Goal: Task Accomplishment & Management: Complete application form

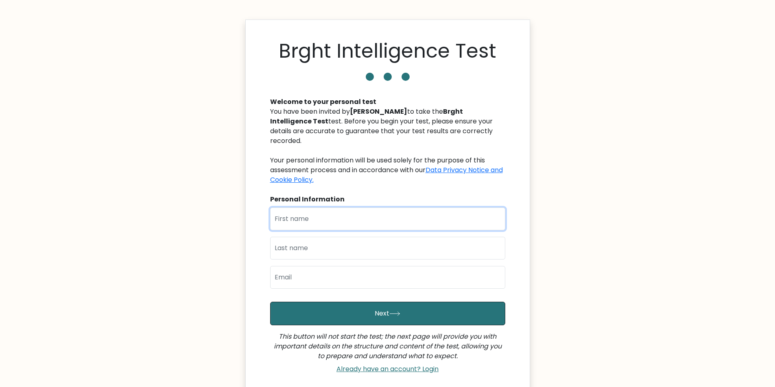
click at [345, 220] on input "text" at bounding box center [387, 219] width 235 height 23
type input "[PERSON_NAME]"
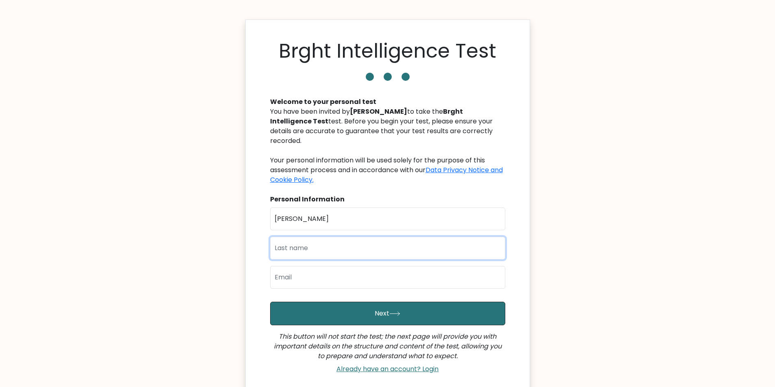
click at [337, 248] on input "text" at bounding box center [387, 248] width 235 height 23
type input "Echegaray"
click at [323, 284] on input "email" at bounding box center [387, 277] width 235 height 23
type input "Andrgg5701042011casa@gmail.com"
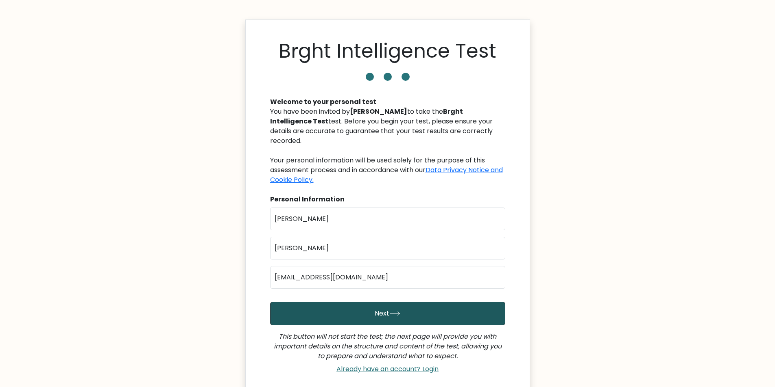
click at [370, 316] on button "Next" at bounding box center [387, 314] width 235 height 24
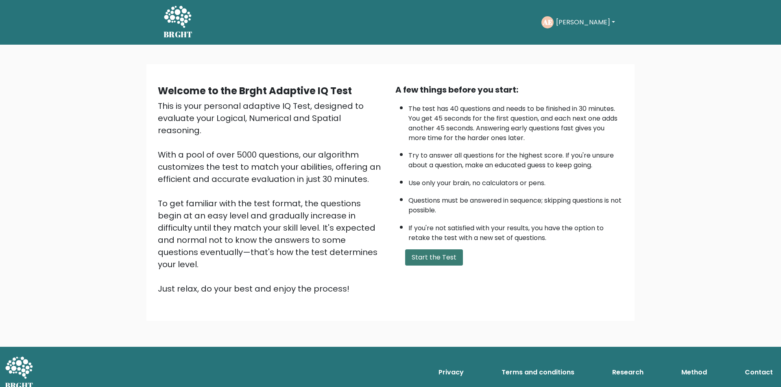
click at [442, 265] on button "Start the Test" at bounding box center [434, 258] width 58 height 16
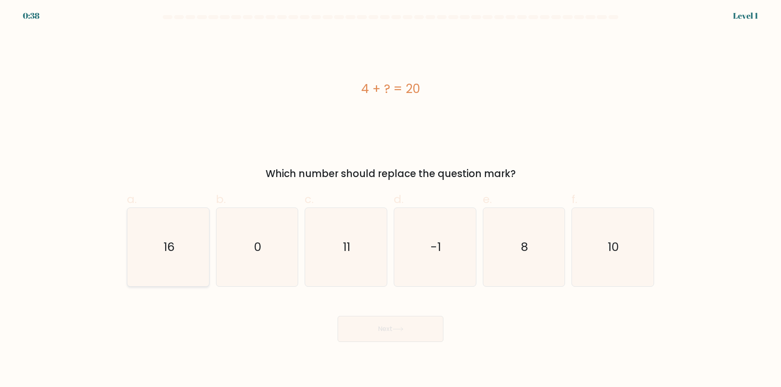
click at [159, 231] on icon "16" at bounding box center [168, 247] width 78 height 78
click at [390, 199] on input "a. 16" at bounding box center [390, 196] width 0 height 5
radio input "true"
click at [385, 330] on button "Next" at bounding box center [390, 329] width 106 height 26
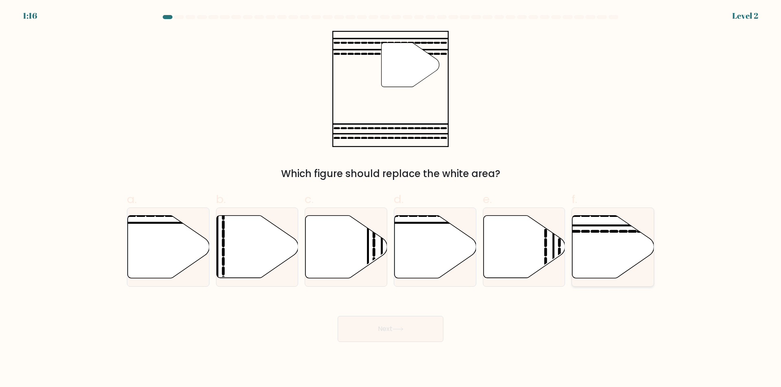
click at [595, 250] on icon at bounding box center [613, 247] width 82 height 63
click at [391, 199] on input "f." at bounding box center [390, 196] width 0 height 5
radio input "true"
click at [421, 332] on button "Next" at bounding box center [390, 329] width 106 height 26
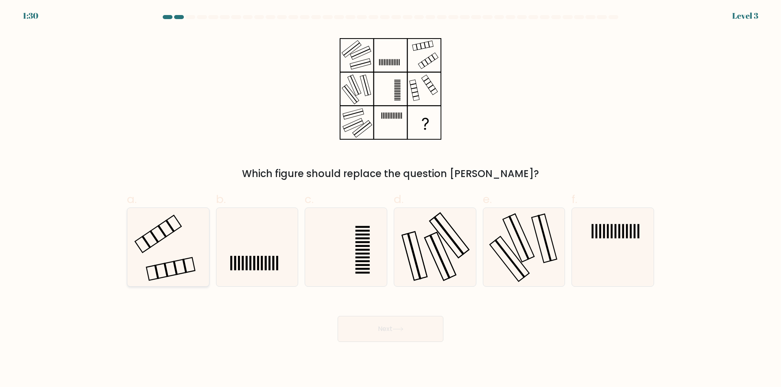
click at [185, 225] on icon at bounding box center [168, 247] width 78 height 78
click at [390, 199] on input "a." at bounding box center [390, 196] width 0 height 5
radio input "true"
click at [406, 331] on button "Next" at bounding box center [390, 329] width 106 height 26
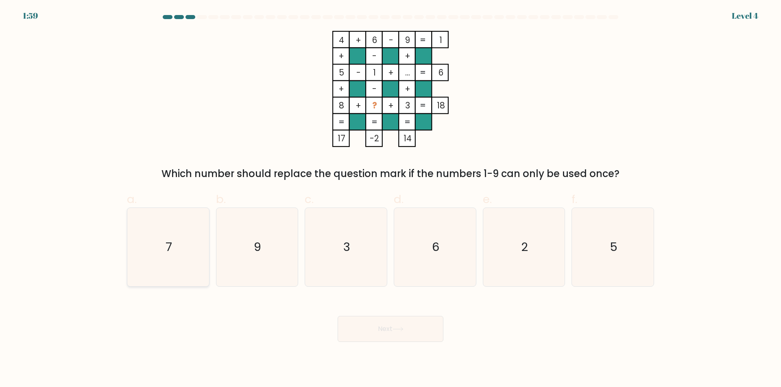
click at [173, 238] on icon "7" at bounding box center [168, 247] width 78 height 78
click at [390, 199] on input "a. 7" at bounding box center [390, 196] width 0 height 5
radio input "true"
click at [417, 326] on button "Next" at bounding box center [390, 329] width 106 height 26
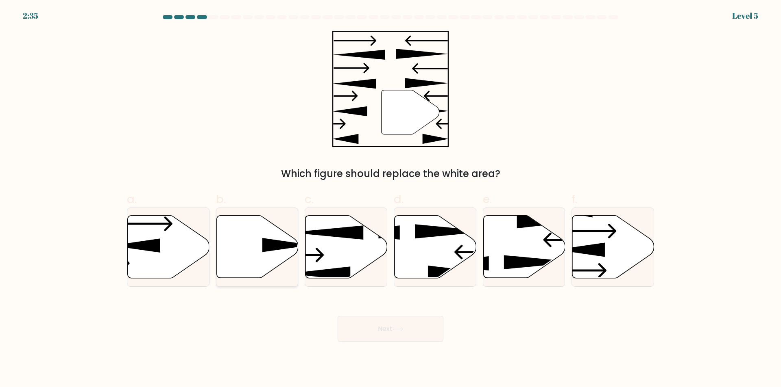
click at [264, 250] on icon at bounding box center [286, 245] width 49 height 14
click at [390, 199] on input "b." at bounding box center [390, 196] width 0 height 5
radio input "true"
click at [378, 327] on button "Next" at bounding box center [390, 329] width 106 height 26
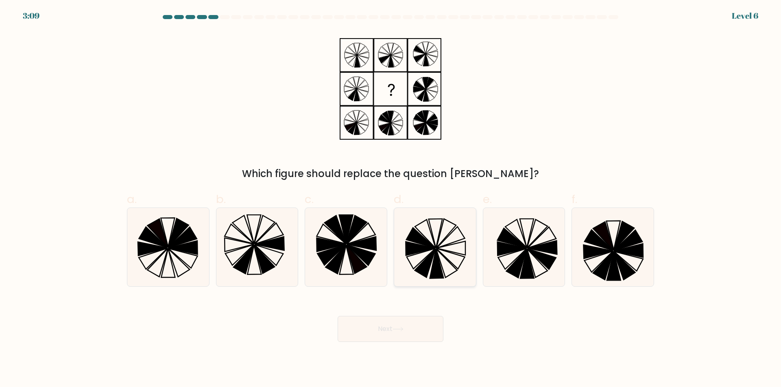
click at [429, 271] on icon at bounding box center [435, 247] width 78 height 78
click at [391, 199] on input "d." at bounding box center [390, 196] width 0 height 5
radio input "true"
click at [381, 335] on button "Next" at bounding box center [390, 329] width 106 height 26
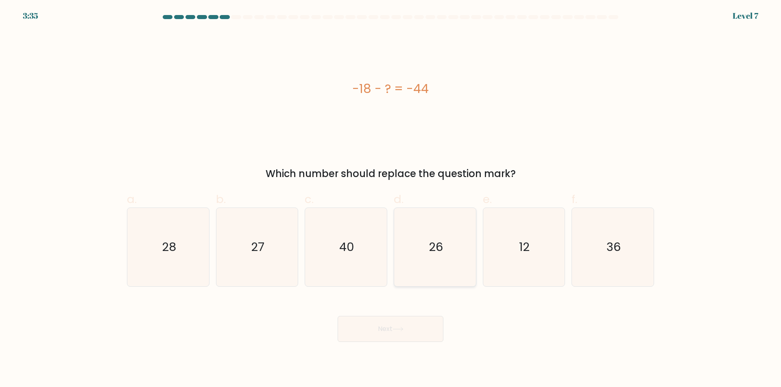
click at [448, 268] on icon "26" at bounding box center [435, 247] width 78 height 78
click at [391, 199] on input "d. 26" at bounding box center [390, 196] width 0 height 5
radio input "true"
click at [385, 335] on button "Next" at bounding box center [390, 329] width 106 height 26
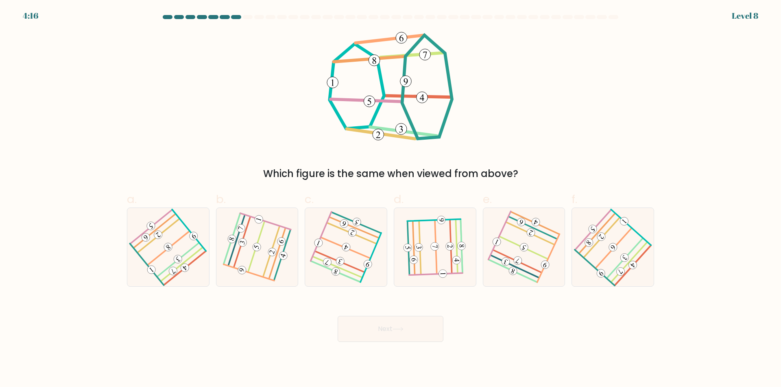
drag, startPoint x: 420, startPoint y: 94, endPoint x: 391, endPoint y: 102, distance: 29.9
click at [391, 102] on g at bounding box center [389, 86] width 125 height 108
click at [590, 153] on div "Which figure is the same when viewed from above?" at bounding box center [390, 106] width 537 height 150
click at [622, 278] on 380 at bounding box center [633, 266] width 36 height 40
click at [391, 199] on input "f." at bounding box center [390, 196] width 0 height 5
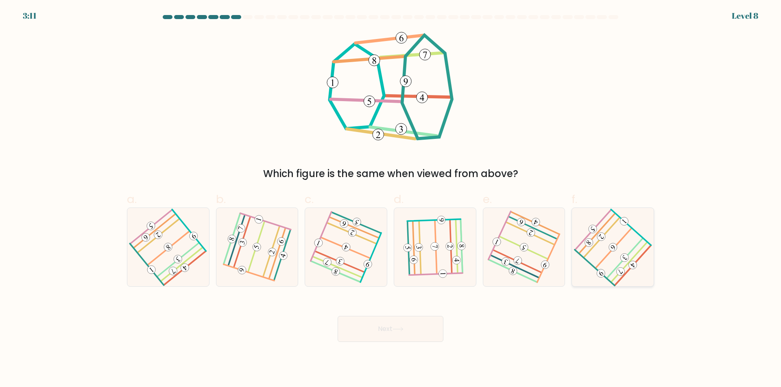
radio input "true"
click at [429, 338] on button "Next" at bounding box center [390, 329] width 106 height 26
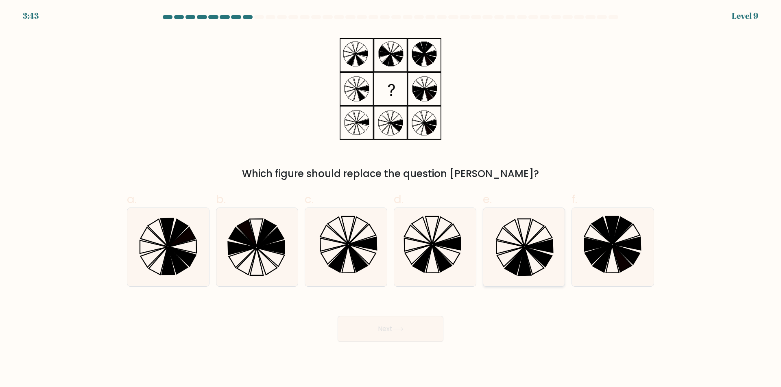
click at [515, 255] on icon at bounding box center [523, 247] width 78 height 78
click at [391, 199] on input "e." at bounding box center [390, 196] width 0 height 5
radio input "true"
click at [407, 333] on button "Next" at bounding box center [390, 329] width 106 height 26
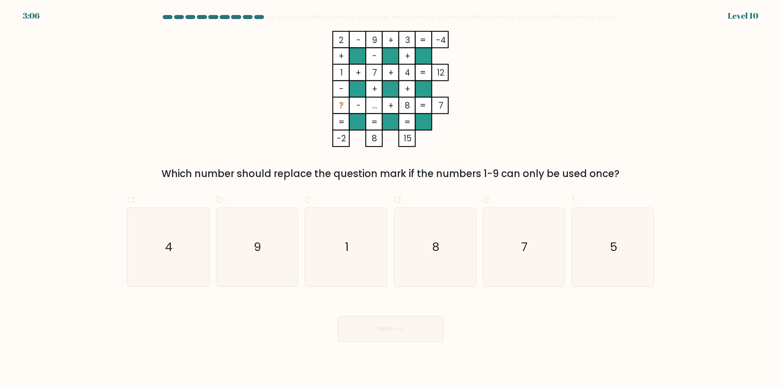
drag, startPoint x: 370, startPoint y: 39, endPoint x: 379, endPoint y: 42, distance: 9.7
click at [379, 42] on rect at bounding box center [374, 39] width 17 height 17
click at [375, 39] on tspan "9" at bounding box center [374, 40] width 5 height 12
click at [376, 70] on tspan "7" at bounding box center [374, 73] width 5 height 12
click at [374, 72] on tspan "7" at bounding box center [374, 73] width 5 height 12
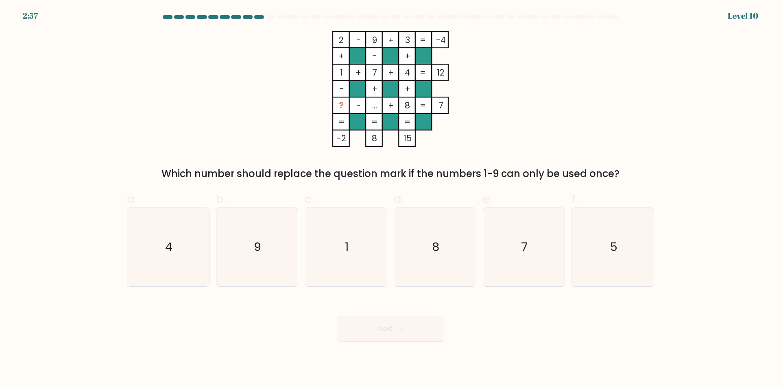
drag, startPoint x: 378, startPoint y: 83, endPoint x: 362, endPoint y: 85, distance: 16.0
click at [362, 85] on icon "2 - 9 + 3 -4 + - + 1 + 7 + 4 12 - + + ? - ... + 8 = 7 = = = = -2 8 15 =" at bounding box center [390, 89] width 244 height 116
click at [450, 113] on icon "2 - 9 + 3 -4 + - + 1 + 7 + 4 12 - + + ? - ... + 8 = 7 = = = = -2 8 15 =" at bounding box center [390, 89] width 244 height 116
click at [622, 260] on icon "5" at bounding box center [612, 247] width 78 height 78
click at [391, 199] on input "f. 5" at bounding box center [390, 196] width 0 height 5
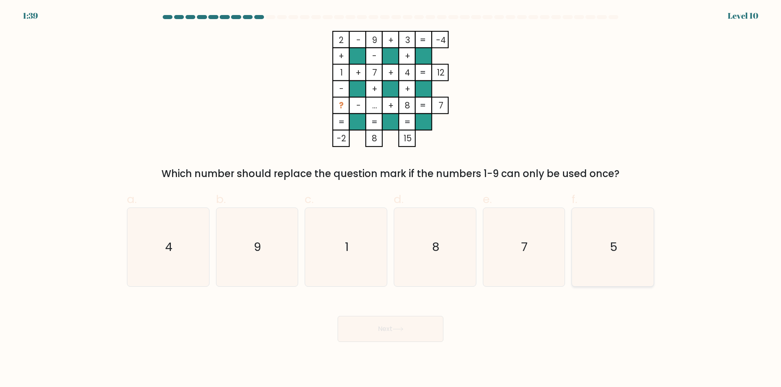
radio input "true"
click at [385, 323] on button "Next" at bounding box center [390, 329] width 106 height 26
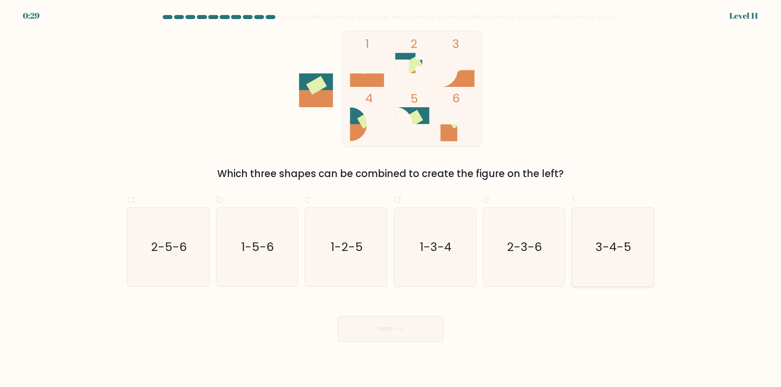
click at [624, 243] on text "3-4-5" at bounding box center [614, 247] width 36 height 16
click at [391, 199] on input "f. 3-4-5" at bounding box center [390, 196] width 0 height 5
radio input "true"
click at [401, 333] on button "Next" at bounding box center [390, 329] width 106 height 26
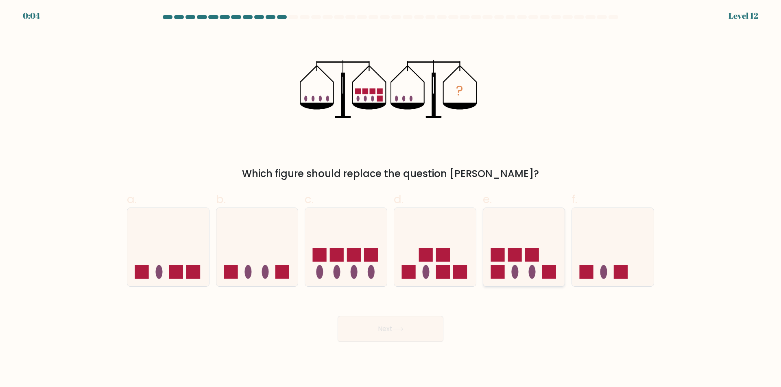
click at [514, 247] on icon at bounding box center [524, 247] width 82 height 67
click at [391, 199] on input "e." at bounding box center [390, 196] width 0 height 5
radio input "true"
click at [407, 329] on button "Next" at bounding box center [390, 329] width 106 height 26
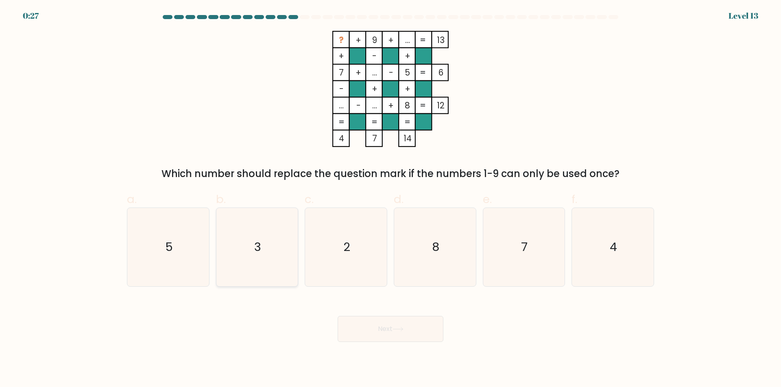
click at [252, 255] on icon "3" at bounding box center [257, 247] width 78 height 78
click at [390, 199] on input "b. 3" at bounding box center [390, 196] width 0 height 5
radio input "true"
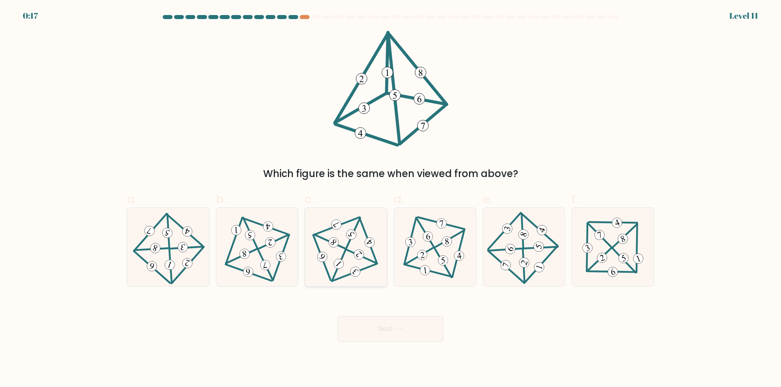
click at [355, 266] on icon at bounding box center [346, 247] width 64 height 63
click at [390, 199] on input "c." at bounding box center [390, 196] width 0 height 5
radio input "true"
click at [382, 333] on button "Next" at bounding box center [390, 329] width 106 height 26
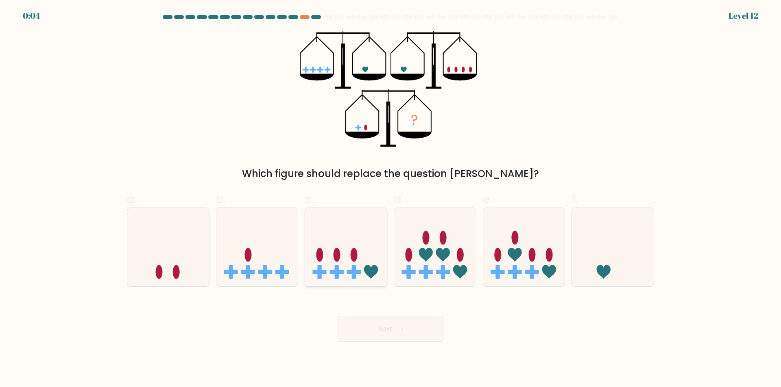
click at [340, 270] on rect at bounding box center [337, 272] width 14 height 4
click at [390, 199] on input "c." at bounding box center [390, 196] width 0 height 5
radio input "true"
click at [405, 322] on button "Next" at bounding box center [390, 329] width 106 height 26
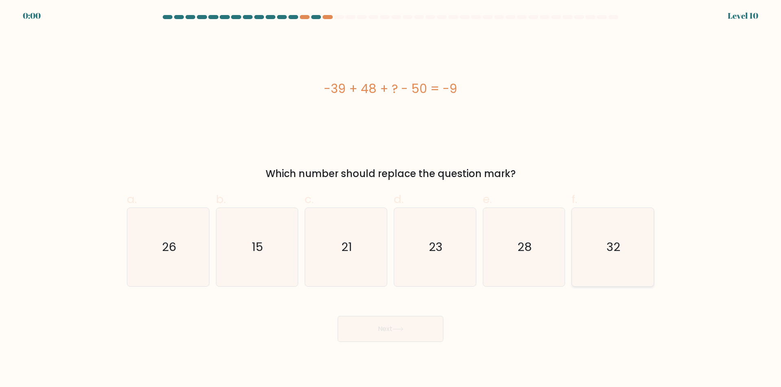
drag, startPoint x: 601, startPoint y: 243, endPoint x: 495, endPoint y: 297, distance: 118.7
click at [601, 243] on icon "32" at bounding box center [612, 247] width 78 height 78
click at [391, 199] on input "f. 32" at bounding box center [390, 196] width 0 height 5
radio input "true"
click at [413, 322] on button "Next" at bounding box center [390, 329] width 106 height 26
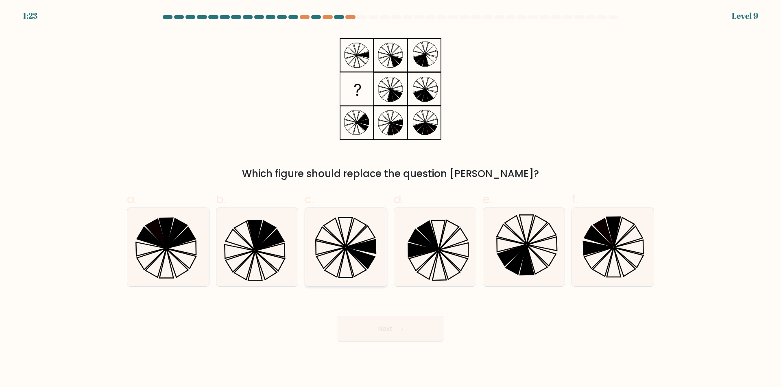
click at [320, 232] on icon at bounding box center [346, 247] width 78 height 78
click at [390, 199] on input "c." at bounding box center [390, 196] width 0 height 5
radio input "true"
click at [413, 331] on button "Next" at bounding box center [390, 329] width 106 height 26
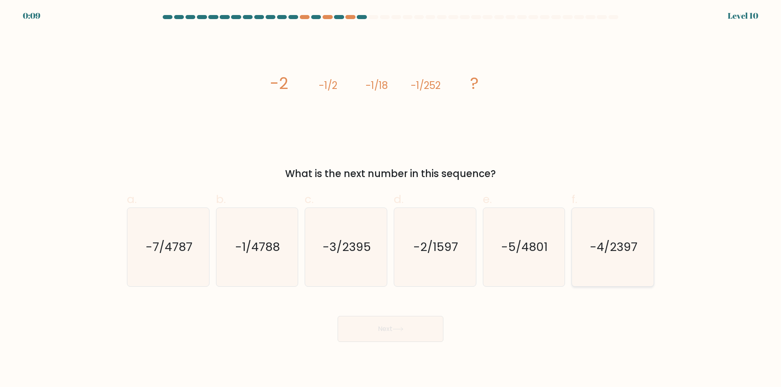
click at [601, 249] on text "-4/2397" at bounding box center [614, 247] width 48 height 16
click at [391, 199] on input "f. -4/2397" at bounding box center [390, 196] width 0 height 5
radio input "true"
click at [622, 239] on text "-4/2397" at bounding box center [613, 247] width 47 height 16
click at [391, 199] on input "f. -4/2397" at bounding box center [390, 196] width 0 height 5
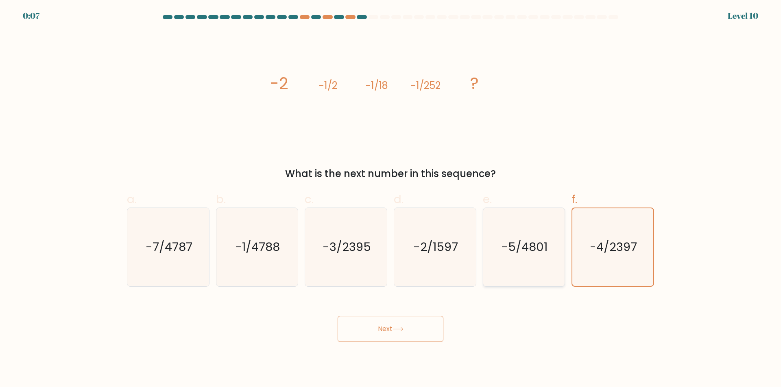
click at [504, 285] on icon "-5/4801" at bounding box center [523, 247] width 78 height 78
click at [391, 199] on input "e. -5/4801" at bounding box center [390, 196] width 0 height 5
radio input "true"
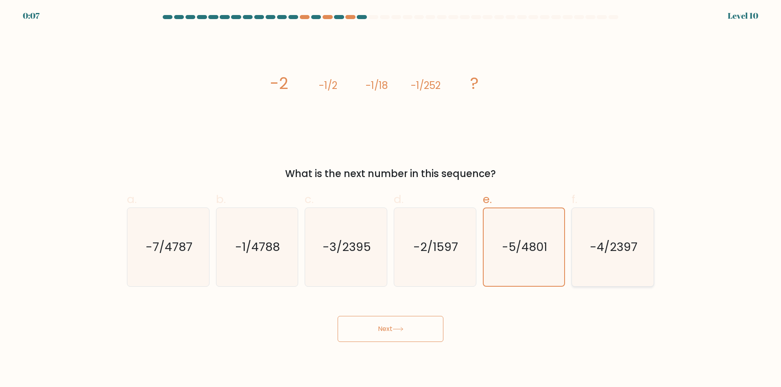
click at [638, 249] on icon "-4/2397" at bounding box center [612, 247] width 78 height 78
click at [391, 199] on input "f. -4/2397" at bounding box center [390, 196] width 0 height 5
radio input "true"
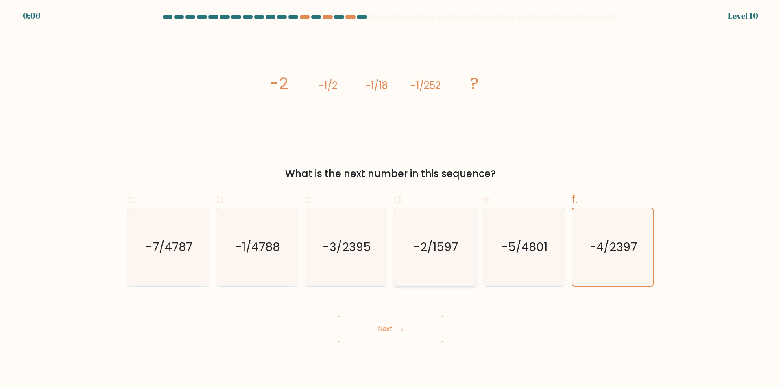
click at [470, 272] on icon "-2/1597" at bounding box center [435, 247] width 78 height 78
click at [391, 199] on input "d. -2/1597" at bounding box center [390, 196] width 0 height 5
radio input "true"
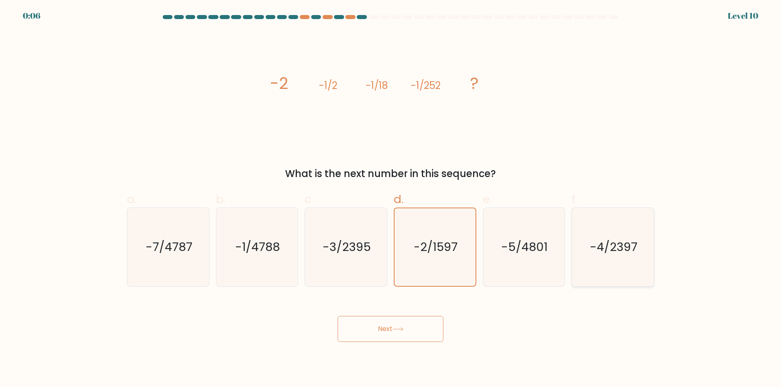
click at [585, 250] on icon "-4/2397" at bounding box center [612, 247] width 78 height 78
click at [391, 199] on input "f. -4/2397" at bounding box center [390, 196] width 0 height 5
radio input "true"
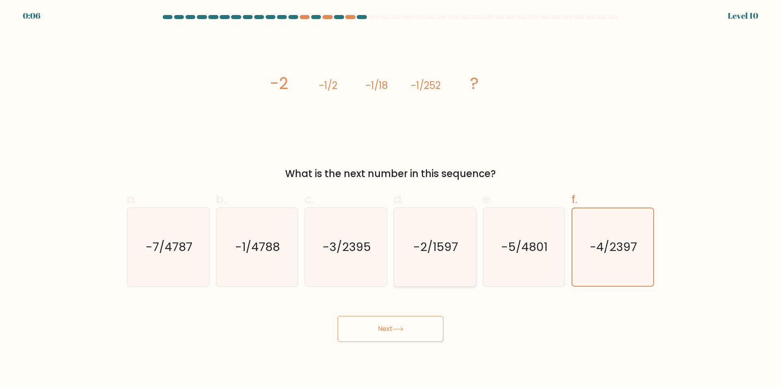
click at [455, 252] on text "-2/1597" at bounding box center [435, 247] width 45 height 16
click at [391, 199] on input "d. -2/1597" at bounding box center [390, 196] width 0 height 5
radio input "true"
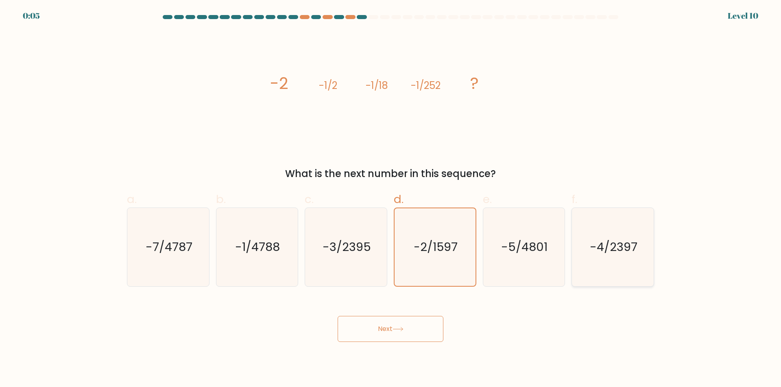
click at [576, 238] on icon "-4/2397" at bounding box center [612, 247] width 78 height 78
click at [391, 199] on input "f. -4/2397" at bounding box center [390, 196] width 0 height 5
radio input "true"
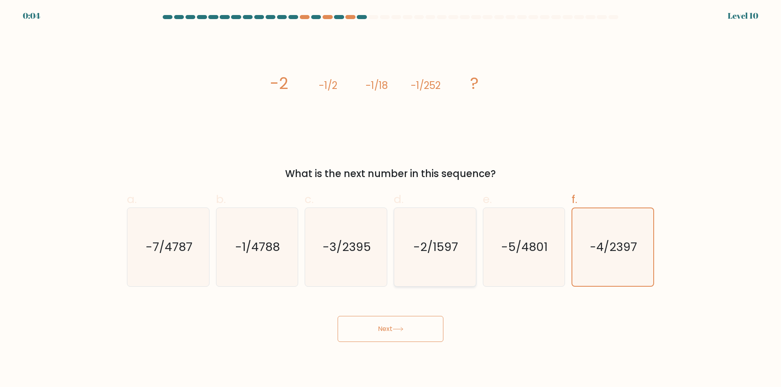
click at [440, 268] on icon "-2/1597" at bounding box center [435, 247] width 78 height 78
click at [391, 199] on input "d. -2/1597" at bounding box center [390, 196] width 0 height 5
radio input "true"
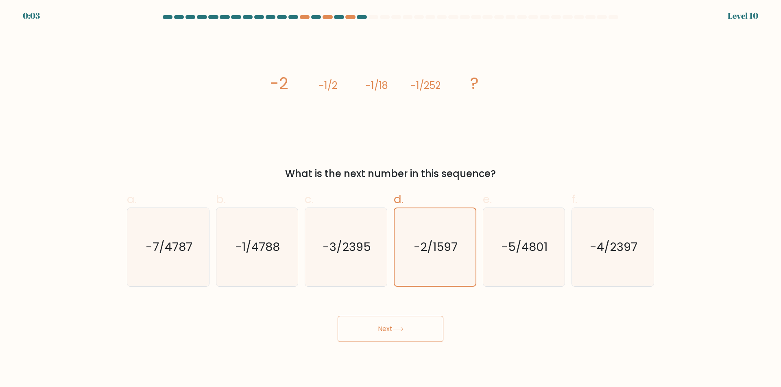
drag, startPoint x: 427, startPoint y: 316, endPoint x: 424, endPoint y: 319, distance: 4.3
click at [427, 316] on div "Next" at bounding box center [390, 320] width 537 height 46
click at [235, 265] on icon "-1/4788" at bounding box center [257, 247] width 78 height 78
click at [390, 199] on input "b. -1/4788" at bounding box center [390, 196] width 0 height 5
radio input "true"
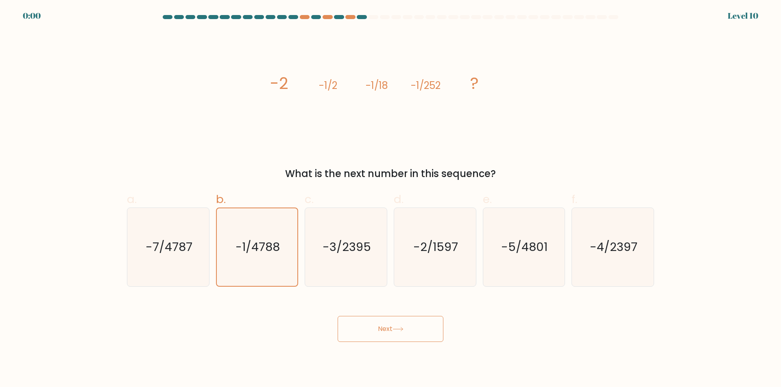
click at [372, 327] on button "Next" at bounding box center [390, 329] width 106 height 26
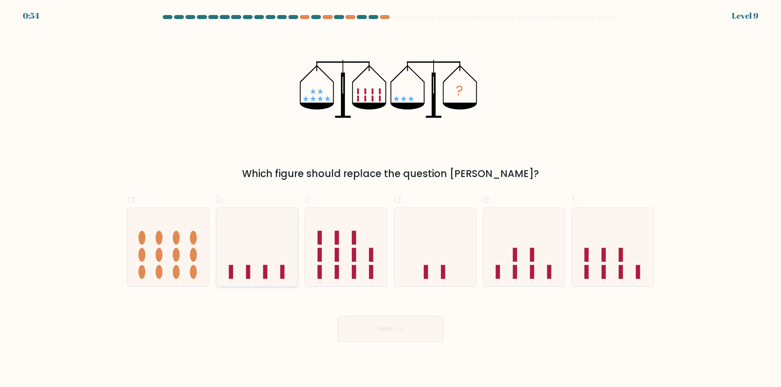
click at [248, 273] on rect at bounding box center [248, 272] width 4 height 14
click at [390, 199] on input "b." at bounding box center [390, 196] width 0 height 5
radio input "true"
click at [392, 329] on button "Next" at bounding box center [390, 329] width 106 height 26
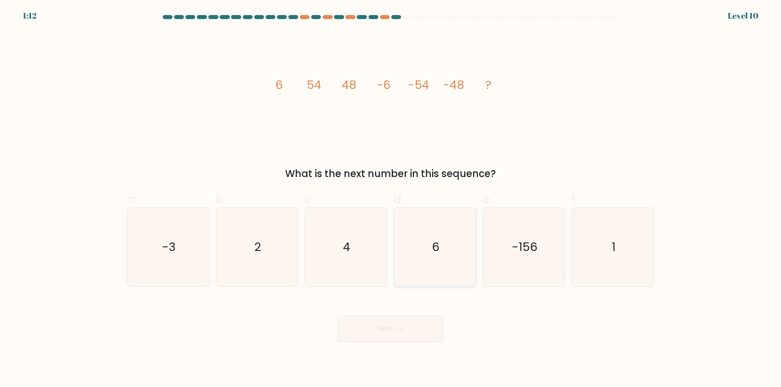
click at [432, 254] on text "6" at bounding box center [435, 247] width 7 height 16
click at [391, 199] on input "d. 6" at bounding box center [390, 196] width 0 height 5
radio input "true"
click at [400, 326] on button "Next" at bounding box center [390, 329] width 106 height 26
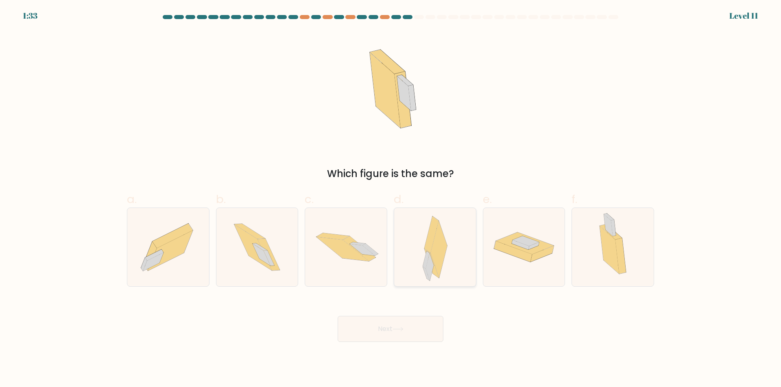
click at [430, 230] on icon at bounding box center [431, 235] width 14 height 37
click at [391, 199] on input "d." at bounding box center [390, 196] width 0 height 5
radio input "true"
click at [412, 332] on button "Next" at bounding box center [390, 329] width 106 height 26
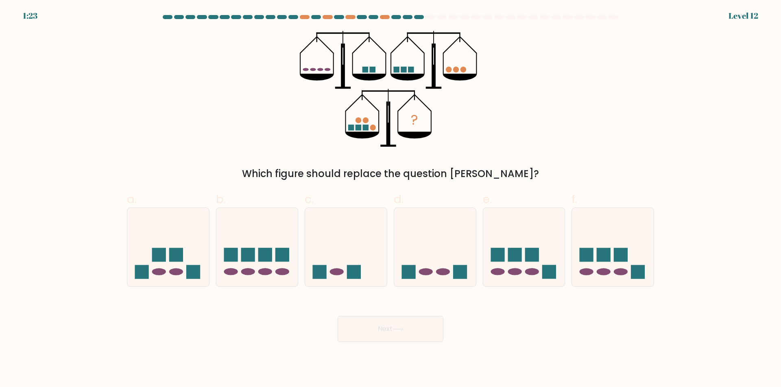
drag, startPoint x: 313, startPoint y: 61, endPoint x: 538, endPoint y: 96, distance: 227.9
click at [538, 96] on div "? Which figure should replace the question mark?" at bounding box center [390, 106] width 537 height 150
click at [269, 265] on icon at bounding box center [257, 247] width 82 height 67
click at [390, 199] on input "b." at bounding box center [390, 196] width 0 height 5
radio input "true"
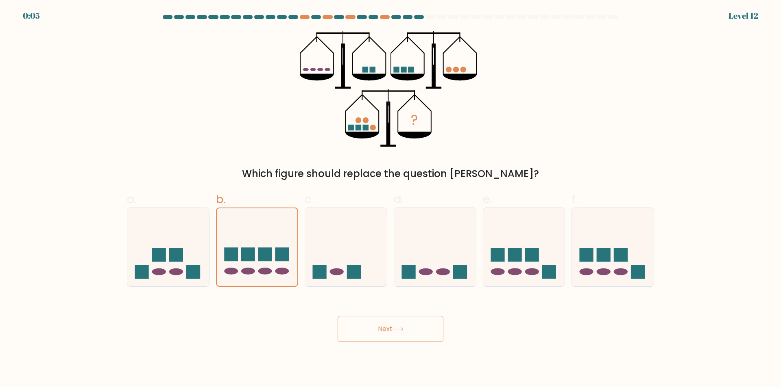
click at [383, 333] on button "Next" at bounding box center [390, 329] width 106 height 26
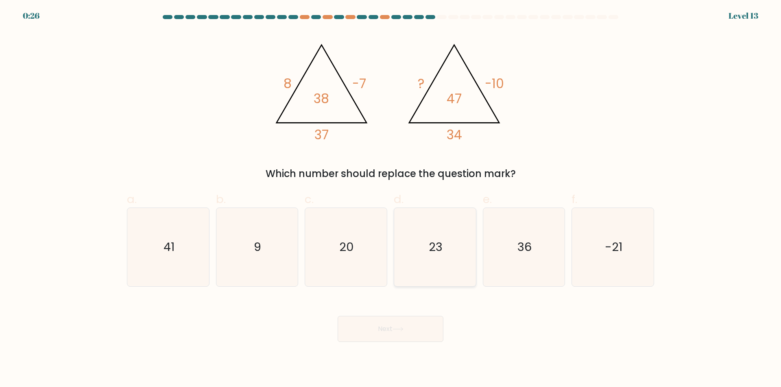
click at [444, 232] on icon "23" at bounding box center [435, 247] width 78 height 78
click at [391, 199] on input "d. 23" at bounding box center [390, 196] width 0 height 5
radio input "true"
click at [386, 332] on button "Next" at bounding box center [390, 329] width 106 height 26
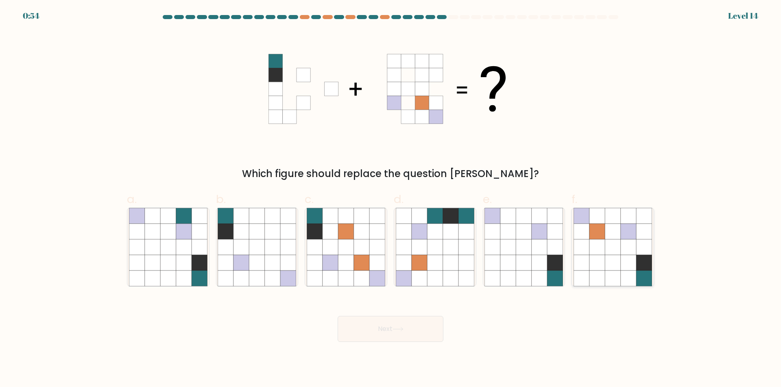
click at [611, 233] on icon at bounding box center [612, 231] width 15 height 15
click at [391, 199] on input "f." at bounding box center [390, 196] width 0 height 5
radio input "true"
click at [520, 261] on icon at bounding box center [523, 262] width 15 height 15
click at [391, 199] on input "e." at bounding box center [390, 196] width 0 height 5
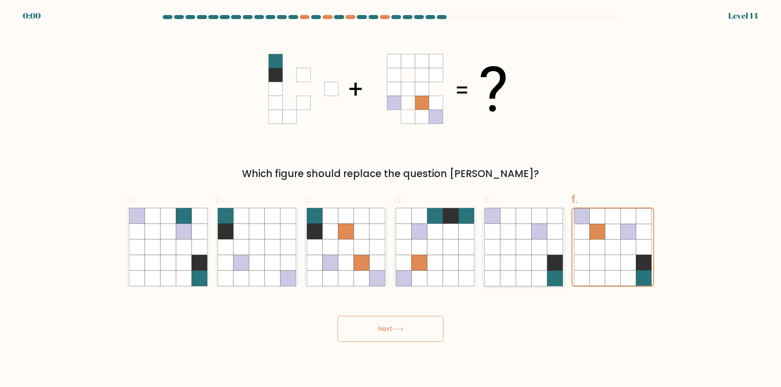
radio input "true"
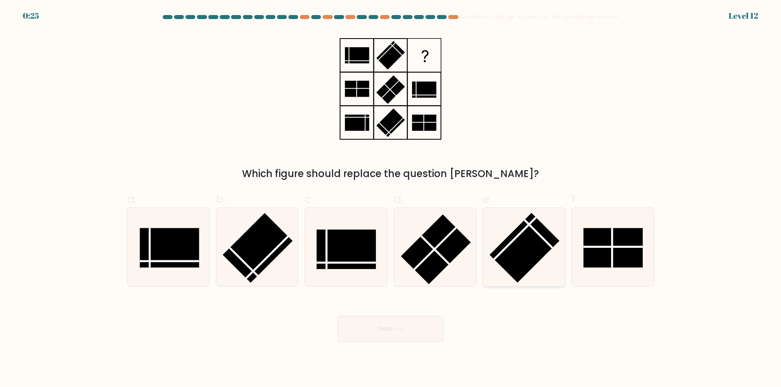
click at [527, 252] on rect at bounding box center [525, 248] width 70 height 70
click at [391, 199] on input "e." at bounding box center [390, 196] width 0 height 5
radio input "true"
click at [406, 338] on button "Next" at bounding box center [390, 329] width 106 height 26
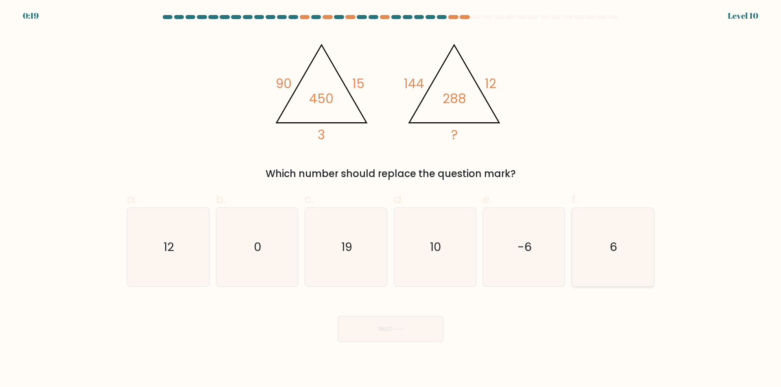
click at [616, 261] on icon "6" at bounding box center [612, 247] width 78 height 78
click at [391, 199] on input "f. 6" at bounding box center [390, 196] width 0 height 5
radio input "true"
click at [399, 331] on icon at bounding box center [397, 329] width 11 height 4
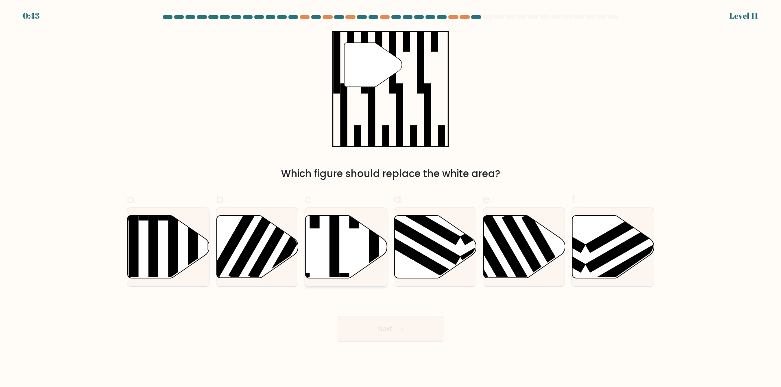
click at [342, 252] on icon at bounding box center [346, 247] width 82 height 63
click at [390, 199] on input "c." at bounding box center [390, 196] width 0 height 5
radio input "true"
click at [379, 322] on button "Next" at bounding box center [390, 329] width 106 height 26
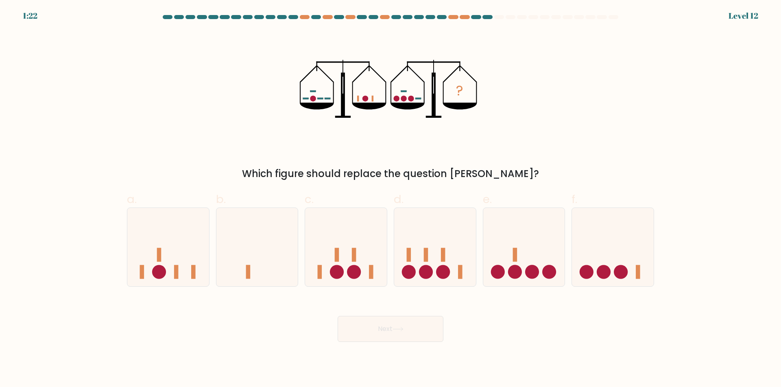
click at [374, 314] on div "Next" at bounding box center [390, 320] width 537 height 46
click at [379, 333] on button "Next" at bounding box center [390, 329] width 106 height 26
drag, startPoint x: 604, startPoint y: 110, endPoint x: 598, endPoint y: 120, distance: 11.3
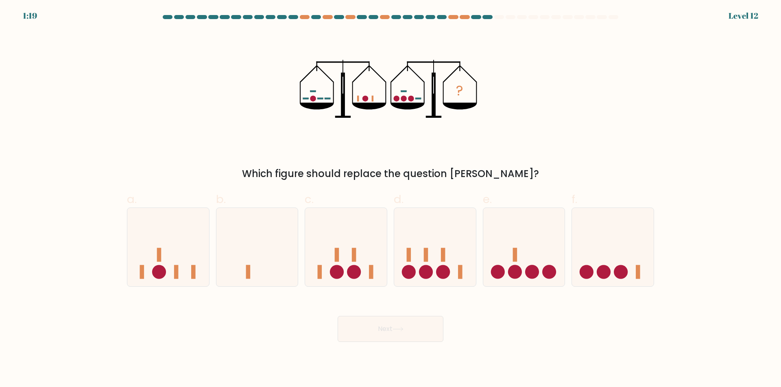
click at [599, 119] on div "? Which figure should replace the question mark?" at bounding box center [390, 106] width 537 height 150
click at [599, 236] on icon at bounding box center [613, 247] width 82 height 67
click at [391, 199] on input "f." at bounding box center [390, 196] width 0 height 5
radio input "true"
click at [421, 334] on button "Next" at bounding box center [390, 329] width 106 height 26
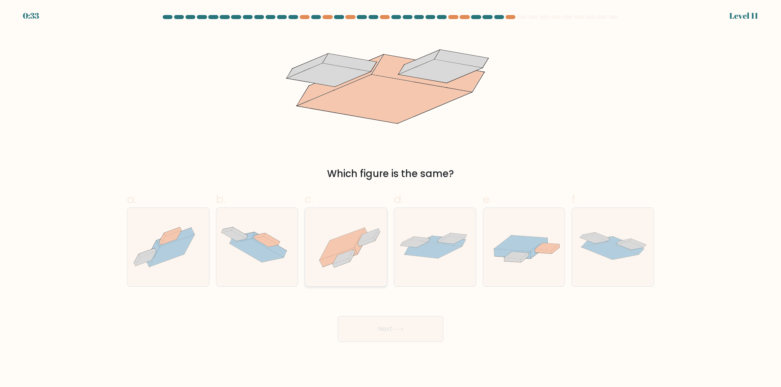
click at [342, 250] on icon at bounding box center [342, 244] width 45 height 32
click at [390, 199] on input "c." at bounding box center [390, 196] width 0 height 5
radio input "true"
click at [375, 334] on button "Next" at bounding box center [390, 329] width 106 height 26
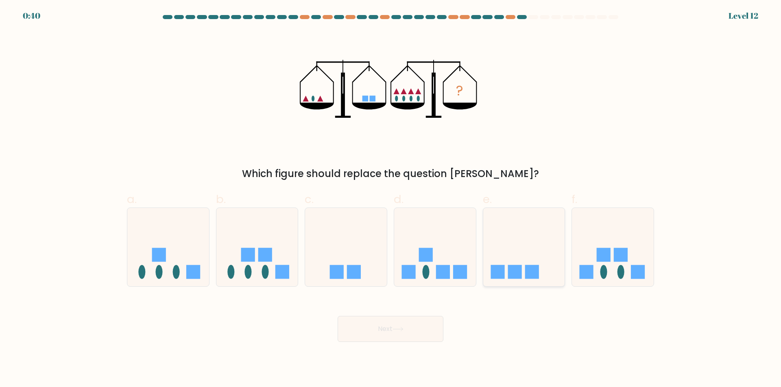
click at [526, 245] on icon at bounding box center [524, 247] width 82 height 67
click at [391, 199] on input "e." at bounding box center [390, 196] width 0 height 5
radio input "true"
click at [427, 244] on icon at bounding box center [435, 247] width 82 height 67
click at [391, 199] on input "d." at bounding box center [390, 196] width 0 height 5
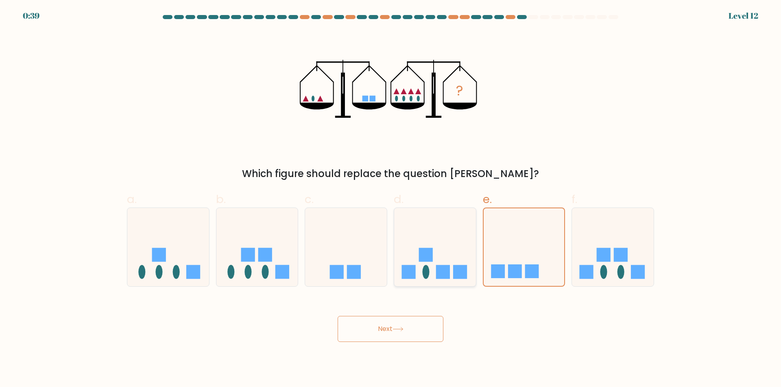
radio input "true"
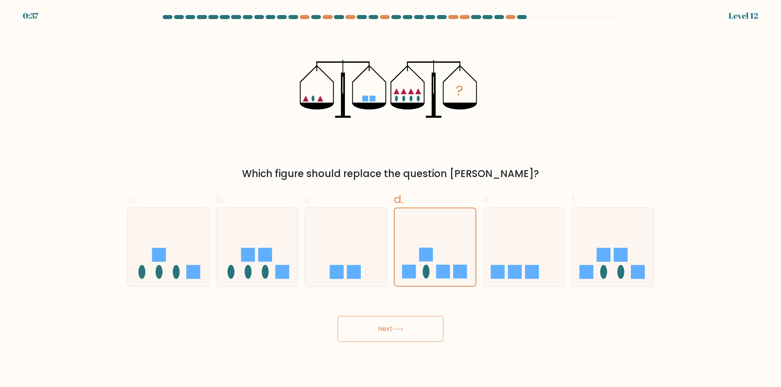
click at [415, 332] on button "Next" at bounding box center [390, 329] width 106 height 26
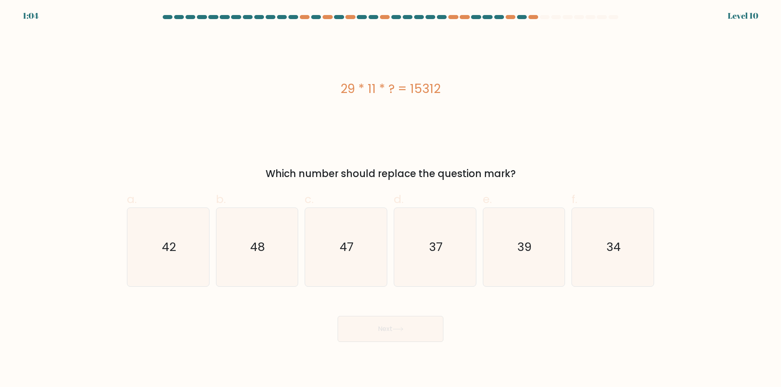
click at [371, 90] on div "29 * 11 * ? = 15312" at bounding box center [390, 89] width 527 height 18
click at [238, 258] on icon "48" at bounding box center [257, 247] width 78 height 78
click at [390, 199] on input "b. 48" at bounding box center [390, 196] width 0 height 5
radio input "true"
click at [364, 332] on button "Next" at bounding box center [390, 329] width 106 height 26
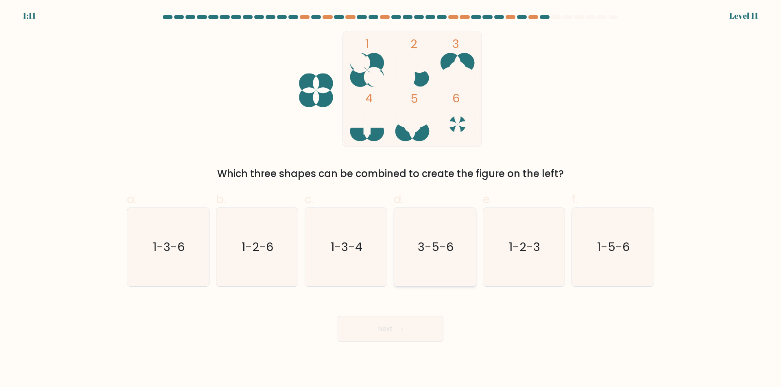
click at [421, 247] on text "3-5-6" at bounding box center [436, 247] width 36 height 16
click at [391, 199] on input "d. 3-5-6" at bounding box center [390, 196] width 0 height 5
radio input "true"
click at [398, 326] on button "Next" at bounding box center [390, 329] width 106 height 26
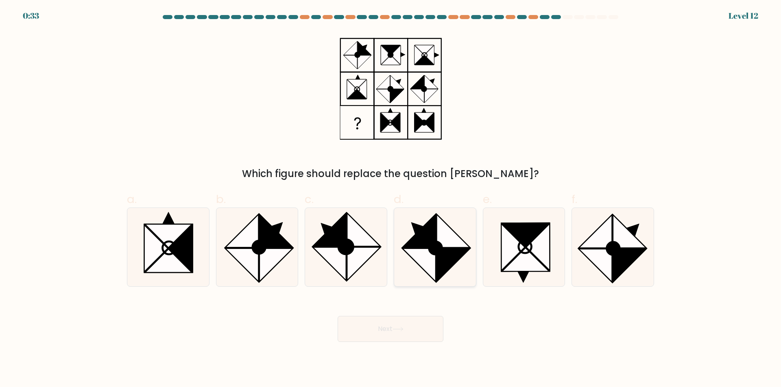
click at [427, 249] on icon at bounding box center [418, 265] width 33 height 33
click at [391, 199] on input "d." at bounding box center [390, 196] width 0 height 5
radio input "true"
click at [403, 333] on button "Next" at bounding box center [390, 329] width 106 height 26
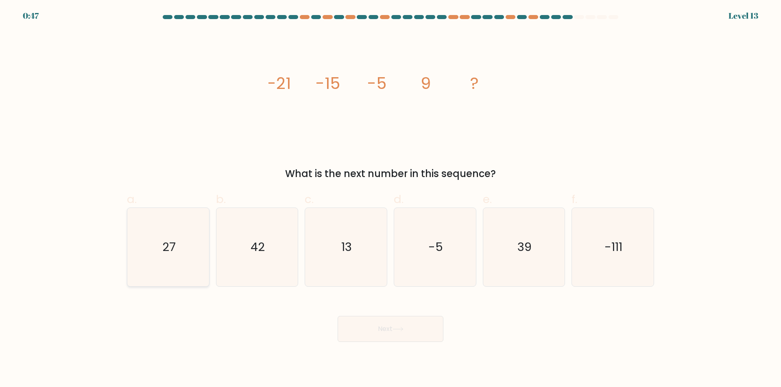
click at [151, 225] on icon "27" at bounding box center [168, 247] width 78 height 78
click at [390, 199] on input "a. 27" at bounding box center [390, 196] width 0 height 5
radio input "true"
click at [363, 324] on button "Next" at bounding box center [390, 329] width 106 height 26
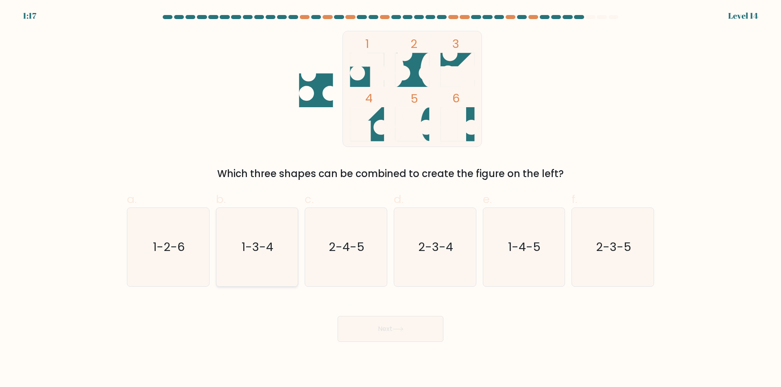
drag, startPoint x: 260, startPoint y: 266, endPoint x: 265, endPoint y: 273, distance: 9.0
click at [260, 267] on icon "1-3-4" at bounding box center [257, 247] width 78 height 78
click at [390, 199] on input "b. 1-3-4" at bounding box center [390, 196] width 0 height 5
radio input "true"
click at [411, 325] on button "Next" at bounding box center [390, 329] width 106 height 26
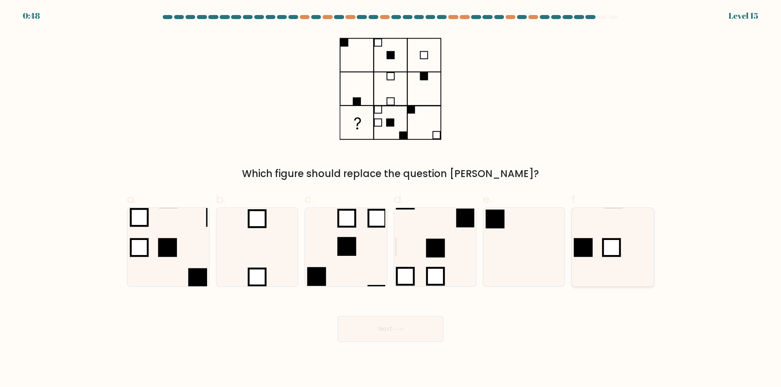
click at [584, 275] on icon at bounding box center [612, 247] width 78 height 78
click at [391, 199] on input "f." at bounding box center [390, 196] width 0 height 5
radio input "true"
click at [415, 322] on button "Next" at bounding box center [390, 329] width 106 height 26
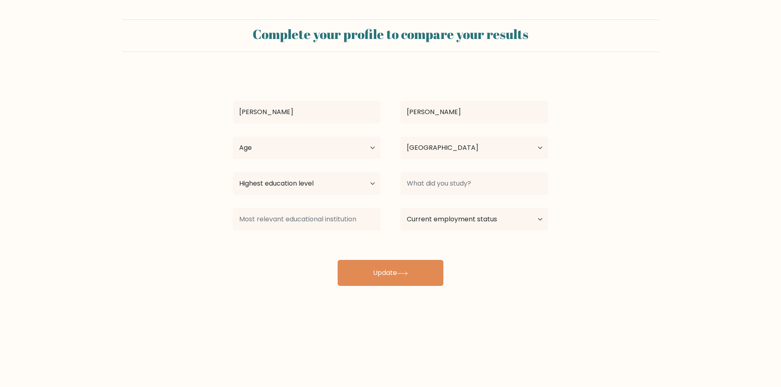
select select "PE"
click at [372, 149] on select "Age Under [DEMOGRAPHIC_DATA] [DEMOGRAPHIC_DATA] [DEMOGRAPHIC_DATA] [DEMOGRAPHIC…" at bounding box center [307, 148] width 148 height 23
select select "min_18"
click at [233, 137] on select "Age Under [DEMOGRAPHIC_DATA] [DEMOGRAPHIC_DATA] [DEMOGRAPHIC_DATA] [DEMOGRAPHIC…" at bounding box center [307, 148] width 148 height 23
click at [457, 146] on select "Country [GEOGRAPHIC_DATA] [GEOGRAPHIC_DATA] [GEOGRAPHIC_DATA] [US_STATE] [GEOGR…" at bounding box center [474, 148] width 148 height 23
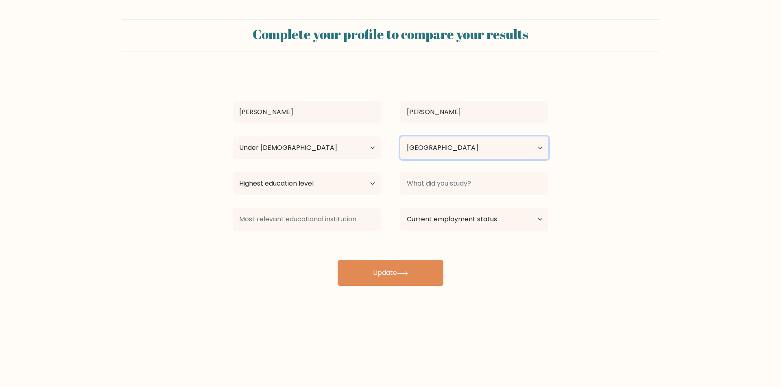
click at [454, 151] on select "Country [GEOGRAPHIC_DATA] [GEOGRAPHIC_DATA] [GEOGRAPHIC_DATA] [US_STATE] [GEOGR…" at bounding box center [474, 148] width 148 height 23
click at [363, 183] on select "Highest education level No schooling Primary Lower Secondary Upper Secondary Oc…" at bounding box center [307, 183] width 148 height 23
select select "lower_secondary"
click at [233, 172] on select "Highest education level No schooling Primary Lower Secondary Upper Secondary Oc…" at bounding box center [307, 183] width 148 height 23
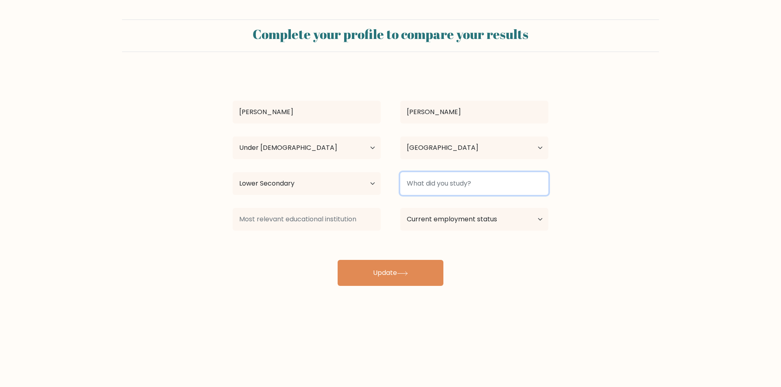
click at [470, 188] on input at bounding box center [474, 183] width 148 height 23
click at [445, 186] on input at bounding box center [474, 183] width 148 height 23
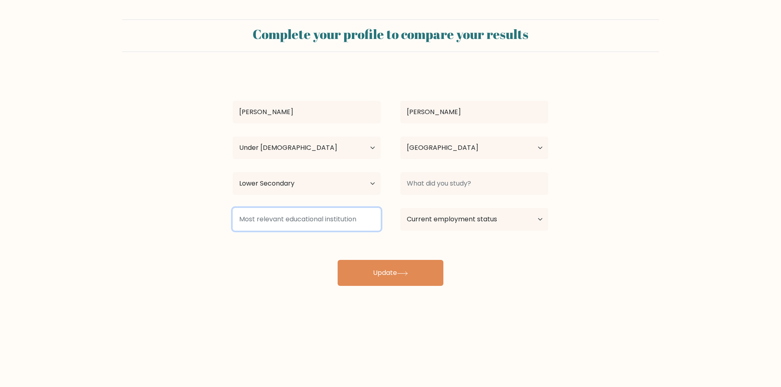
click at [359, 222] on input at bounding box center [307, 219] width 148 height 23
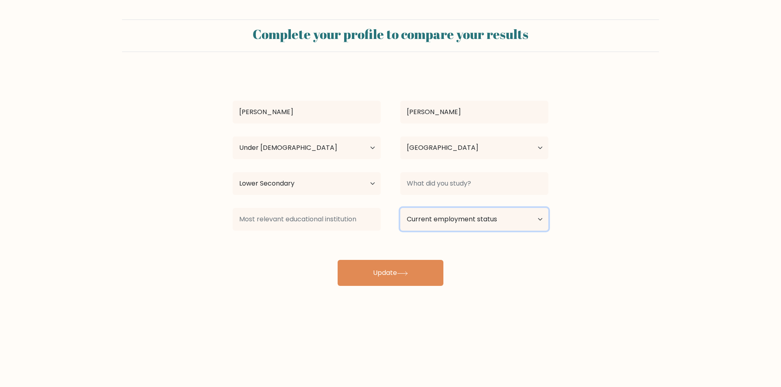
click at [428, 222] on select "Current employment status Employed Student Retired Other / prefer not to answer" at bounding box center [474, 219] width 148 height 23
select select "student"
click at [400, 208] on select "Current employment status Employed Student Retired Other / prefer not to answer" at bounding box center [474, 219] width 148 height 23
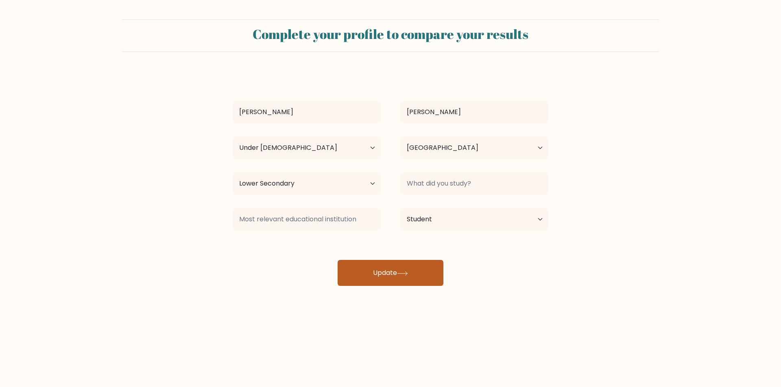
click at [386, 265] on button "Update" at bounding box center [390, 273] width 106 height 26
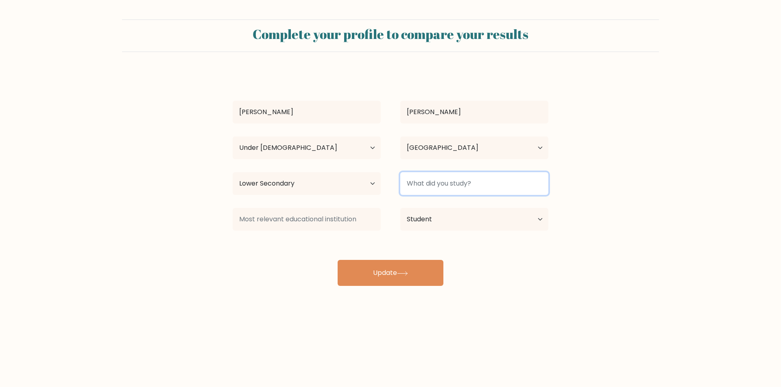
click at [452, 179] on input at bounding box center [474, 183] width 148 height 23
click at [416, 185] on input at bounding box center [474, 183] width 148 height 23
click at [430, 186] on input at bounding box center [474, 183] width 148 height 23
click at [448, 185] on input "Biologia" at bounding box center [474, 183] width 148 height 23
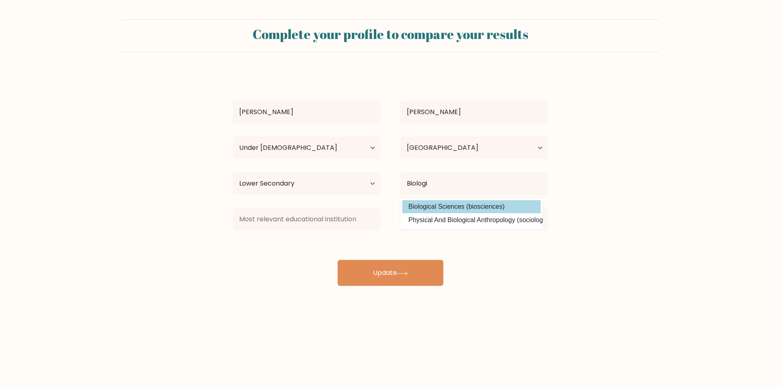
click at [453, 204] on option "Biological Sciences (biosciences)" at bounding box center [471, 206] width 138 height 13
type input "Biological Sciences"
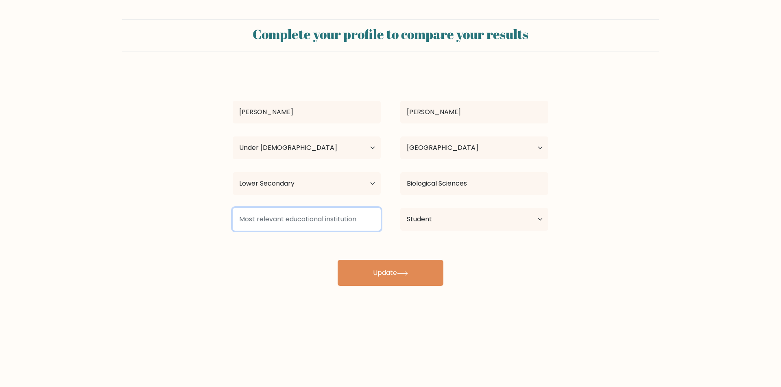
click at [329, 225] on input at bounding box center [307, 219] width 148 height 23
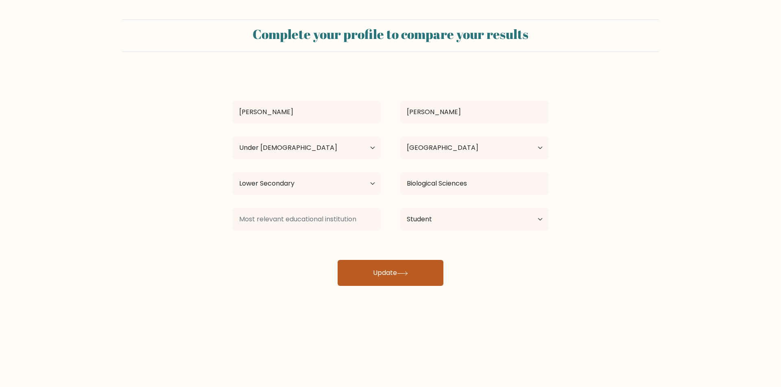
click at [362, 269] on button "Update" at bounding box center [390, 273] width 106 height 26
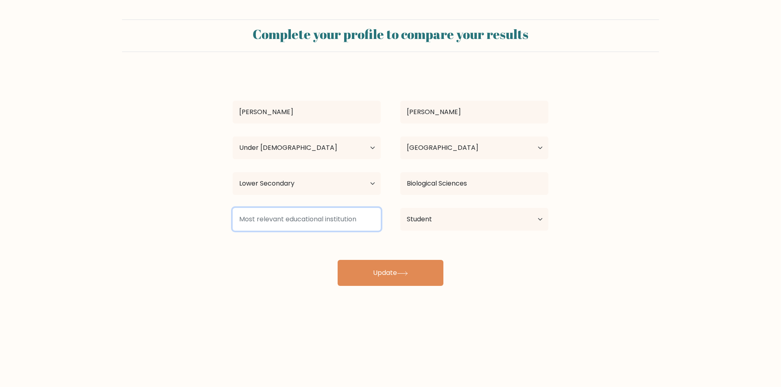
click at [320, 223] on input at bounding box center [307, 219] width 148 height 23
click at [337, 219] on input at bounding box center [307, 219] width 148 height 23
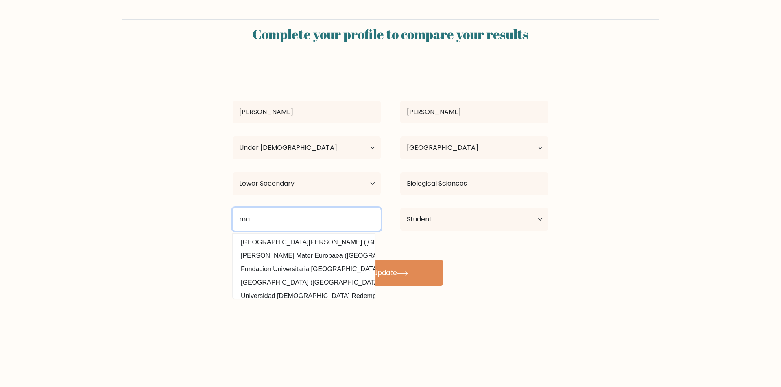
type input "m"
type input "P"
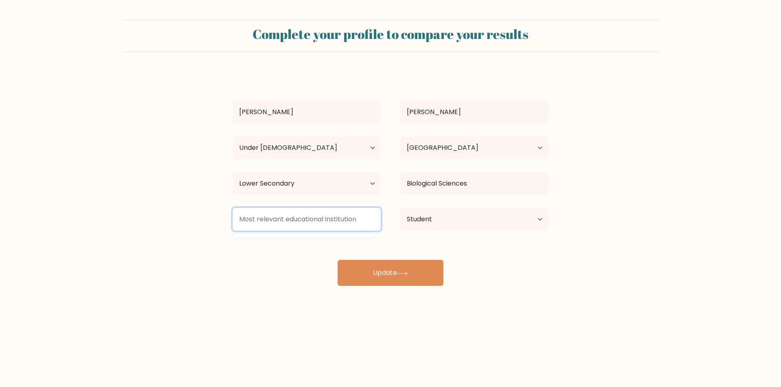
click at [335, 223] on input at bounding box center [307, 219] width 148 height 23
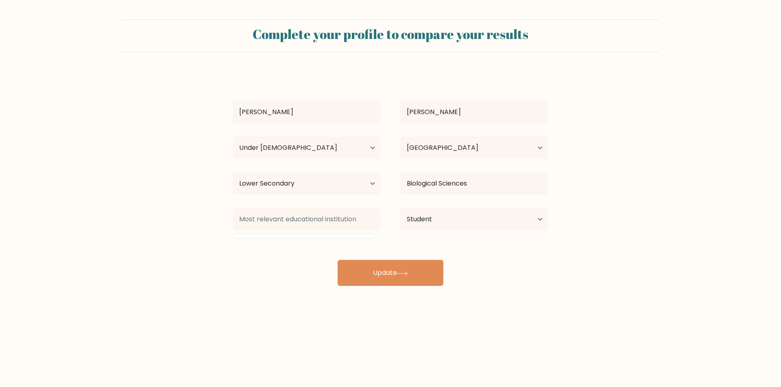
click at [349, 233] on div at bounding box center [307, 219] width 168 height 29
click at [349, 234] on div at bounding box center [307, 219] width 168 height 29
click at [349, 235] on div "Andre Echegaray Age Under 18 years old 18-24 years old 25-34 years old 35-44 ye…" at bounding box center [390, 179] width 325 height 215
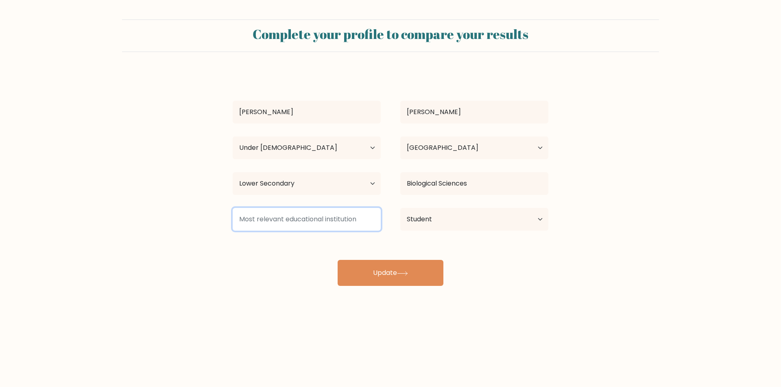
click at [349, 220] on input at bounding box center [307, 219] width 148 height 23
click at [351, 220] on input at bounding box center [307, 219] width 148 height 23
type input "Pa"
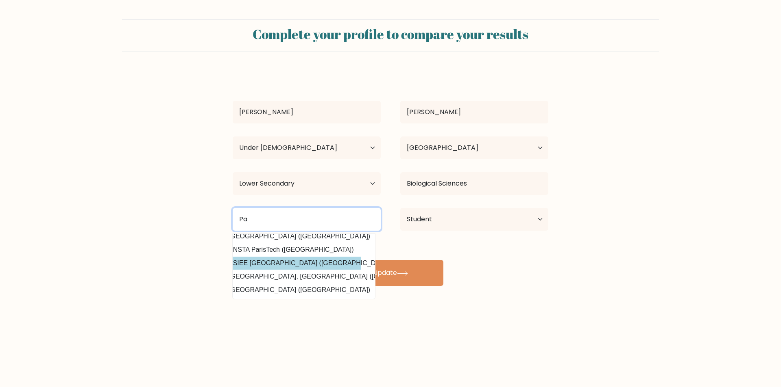
scroll to position [0, 12]
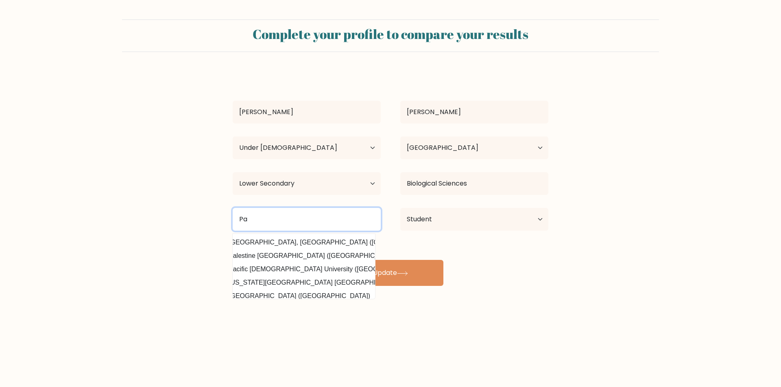
drag, startPoint x: 217, startPoint y: 228, endPoint x: 161, endPoint y: 228, distance: 55.7
click at [162, 228] on form "Complete your profile to compare your results Andre Echegaray Age Under 18 year…" at bounding box center [390, 153] width 781 height 267
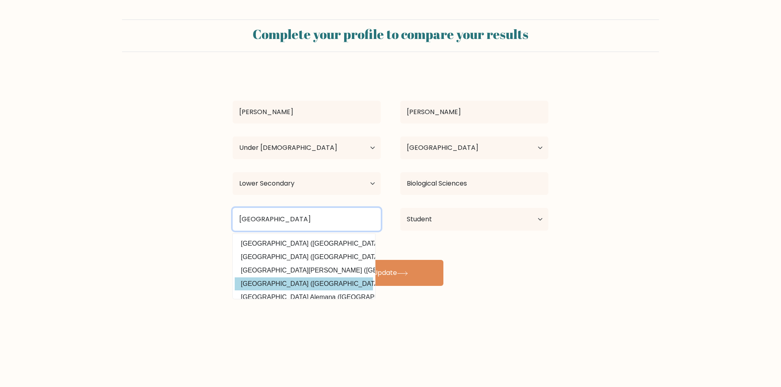
scroll to position [79, 0]
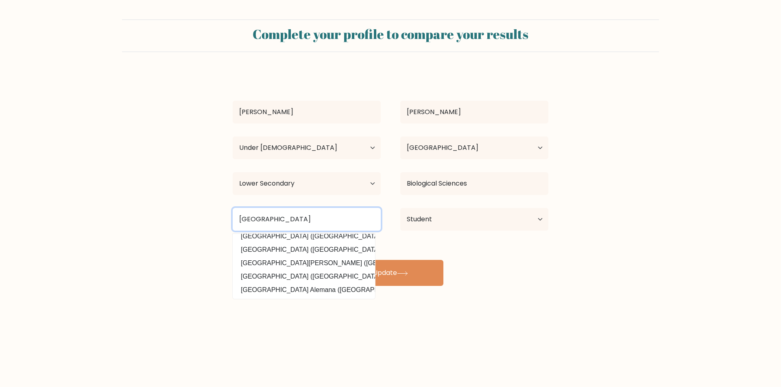
type input "[GEOGRAPHIC_DATA]"
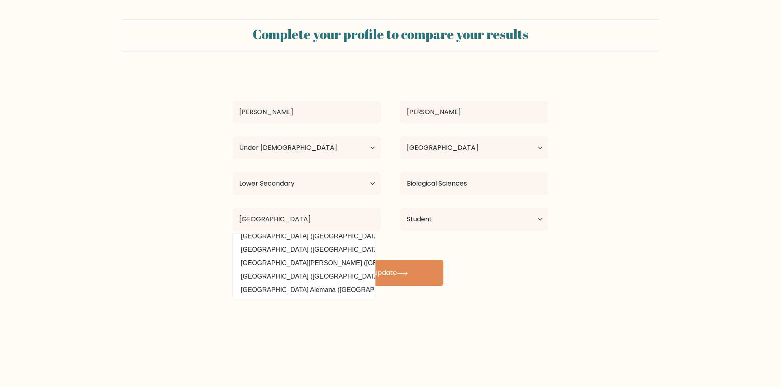
click at [404, 249] on div "Andre Echegaray Age Under 18 years old 18-24 years old 25-34 years old 35-44 ye…" at bounding box center [390, 179] width 325 height 215
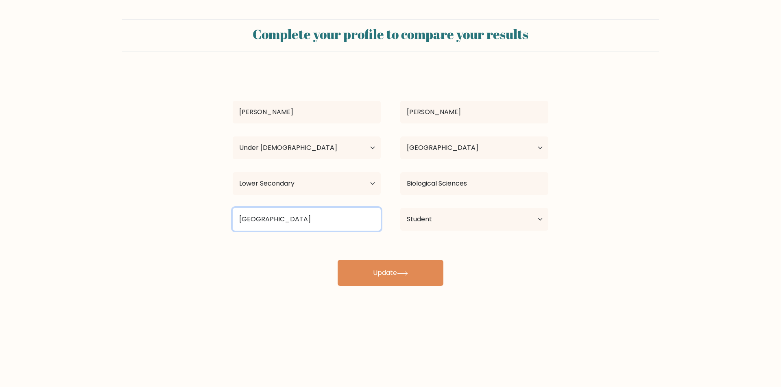
click at [320, 221] on input "[GEOGRAPHIC_DATA]" at bounding box center [307, 219] width 148 height 23
drag, startPoint x: 317, startPoint y: 223, endPoint x: 224, endPoint y: 226, distance: 93.2
click at [224, 226] on div "Peru Universidad Peruana Unión (Peru) Universidad Alas Peruanas (Peru) Universi…" at bounding box center [307, 219] width 168 height 29
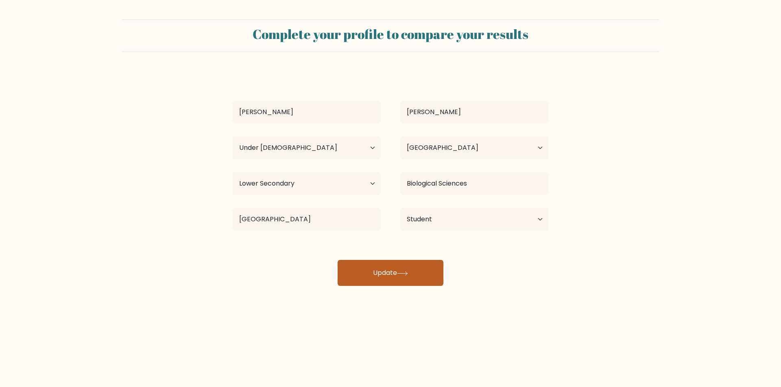
click at [377, 278] on button "Update" at bounding box center [390, 273] width 106 height 26
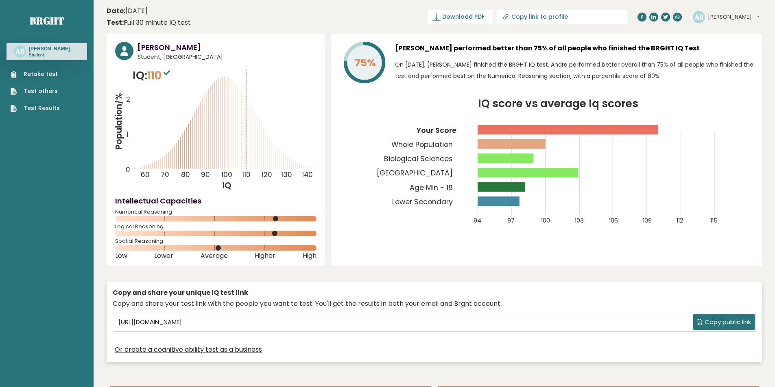
drag, startPoint x: 233, startPoint y: 152, endPoint x: 230, endPoint y: 168, distance: 16.6
click at [230, 166] on icon "Population/% IQ 0 1 2 60 70 80 90 100 110 120 130 140" at bounding box center [215, 129] width 201 height 124
drag, startPoint x: 217, startPoint y: 248, endPoint x: 233, endPoint y: 250, distance: 16.8
click at [228, 248] on icon at bounding box center [215, 248] width 201 height 5
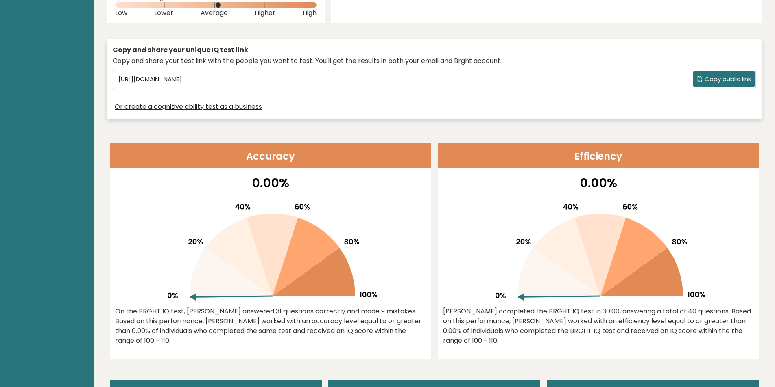
scroll to position [244, 0]
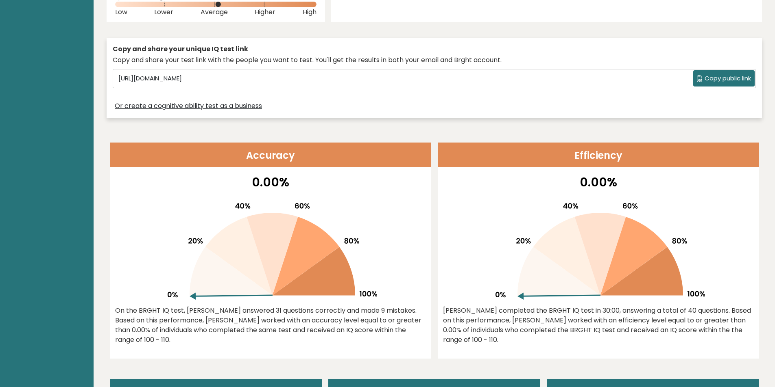
drag, startPoint x: 226, startPoint y: 287, endPoint x: 234, endPoint y: 275, distance: 14.8
click at [234, 275] on icon at bounding box center [230, 271] width 83 height 49
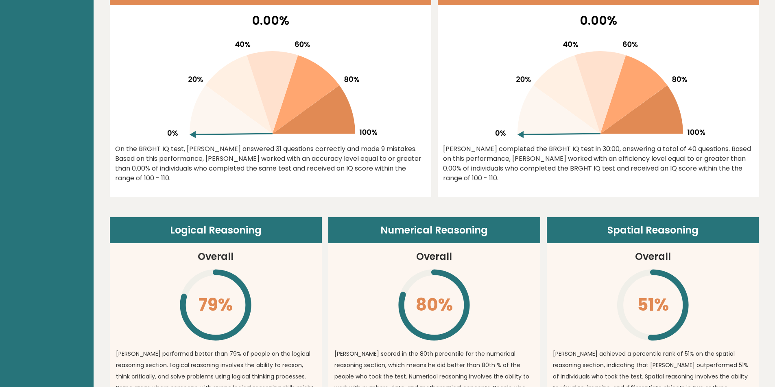
scroll to position [407, 0]
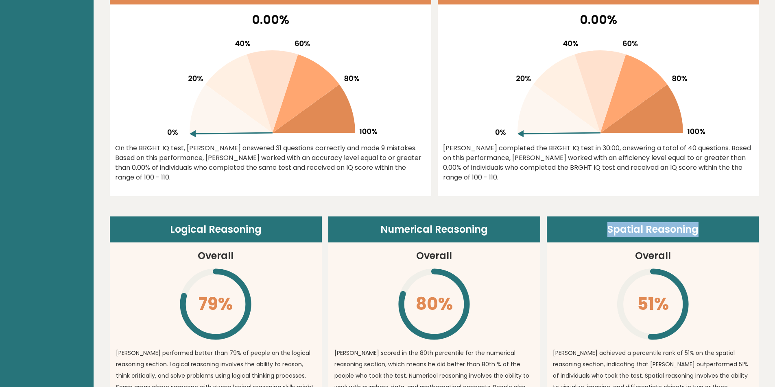
drag, startPoint x: 614, startPoint y: 229, endPoint x: 719, endPoint y: 228, distance: 104.9
click at [719, 228] on header "Spatial Reasoning" at bounding box center [652, 230] width 212 height 26
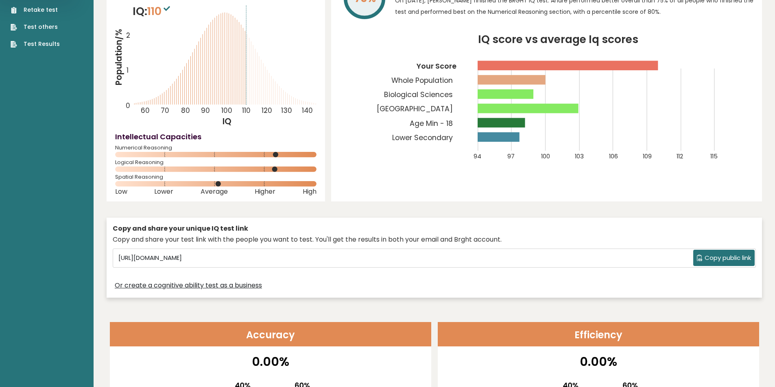
scroll to position [0, 0]
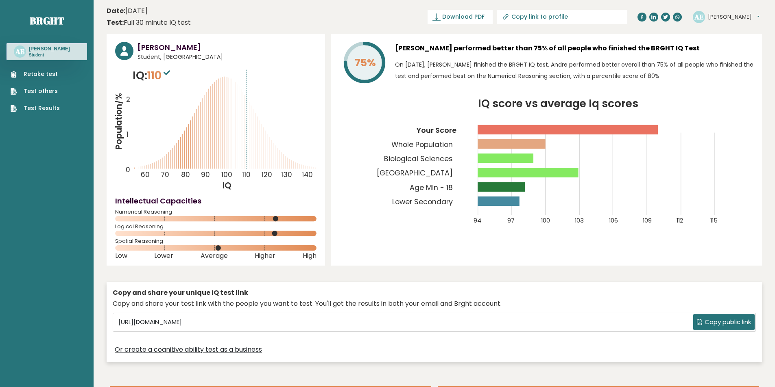
click at [22, 76] on link "Retake test" at bounding box center [35, 74] width 49 height 9
